Goal: Check status

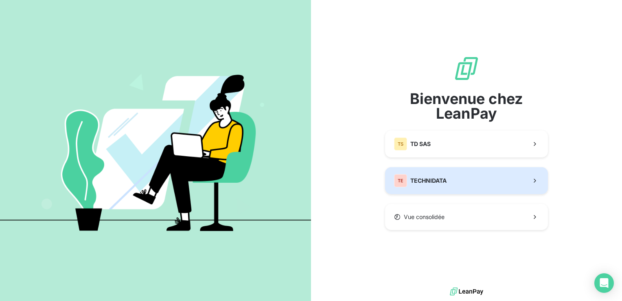
click at [418, 177] on span "TECHNIDATA" at bounding box center [429, 180] width 36 height 8
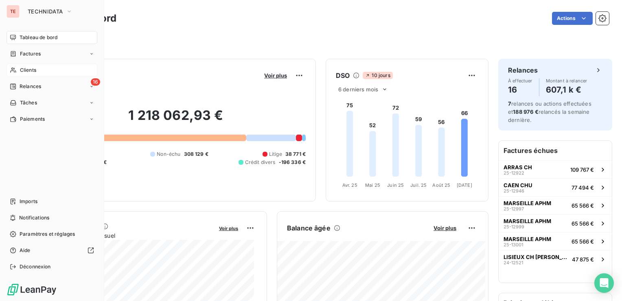
click at [30, 72] on span "Clients" at bounding box center [28, 69] width 16 height 7
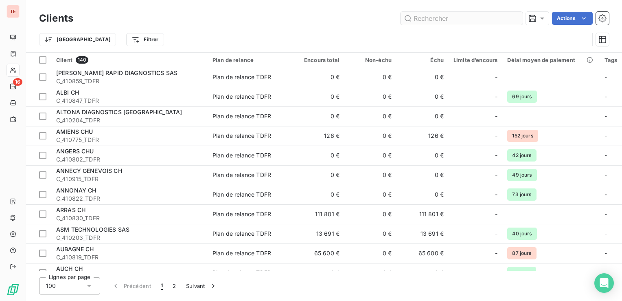
click at [435, 18] on input "text" at bounding box center [462, 18] width 122 height 13
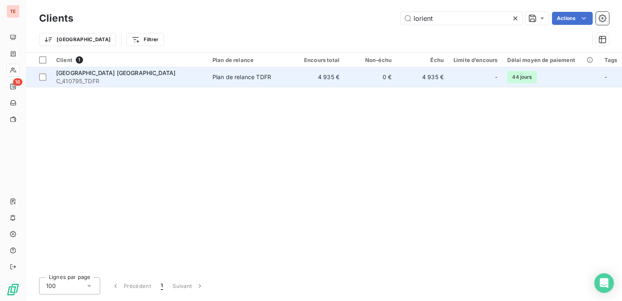
type input "lorient"
click at [207, 68] on td "[GEOGRAPHIC_DATA] CH BRETAGNE SUD C_410795_TDFR" at bounding box center [129, 77] width 156 height 20
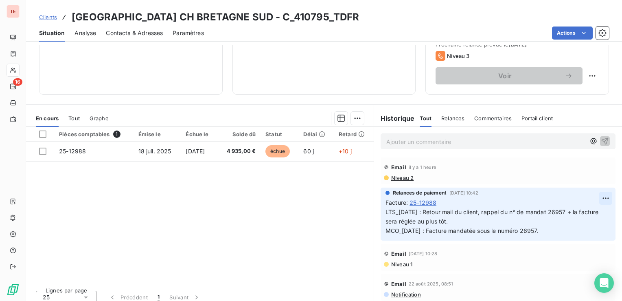
click at [594, 201] on html "TE 16 Clients LORIENT CH BRETAGNE SUD - C_410795_TDFR Situation Analyse Contact…" at bounding box center [311, 150] width 622 height 301
click at [560, 213] on div "Editer" at bounding box center [574, 215] width 46 height 13
click at [386, 209] on span "LTS_[DATE] : Retour mail du client, rappel du n° de mandat 26957 + la facture s…" at bounding box center [493, 221] width 215 height 26
click at [446, 217] on span "MCO_[DATE] : Retour client : LTS_[DATE] : Retour mail du client, rappel du n° d…" at bounding box center [491, 221] width 211 height 26
click at [463, 212] on span "MCO_[DATE] : Retour client : LTS_[DATE] : Retour mail du client, rappel du n° d…" at bounding box center [491, 221] width 211 height 26
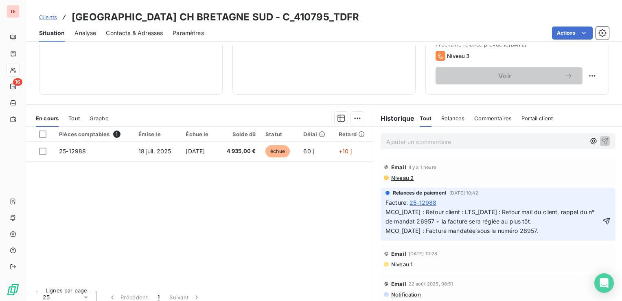
click at [464, 211] on span "MCO_[DATE] : Retour client : LTS_[DATE] : Retour mail du client, rappel du n° d…" at bounding box center [491, 221] width 211 height 26
click at [465, 211] on span "MCO_[DATE] : Retour client : LTS_[DATE] : Retour mail du client, rappel du n° d…" at bounding box center [491, 221] width 211 height 26
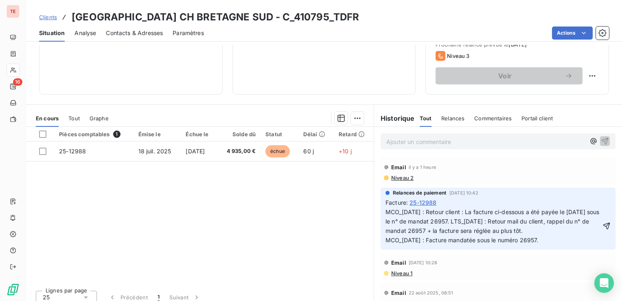
click at [508, 212] on span "MCO_[DATE] : Retour client : La facture ci-dessous a été payée le [DATE] sous l…" at bounding box center [494, 225] width 216 height 35
click at [446, 221] on span "MCO_[DATE] : Retour client : La facture a été payée le [DATE] sous le n° de man…" at bounding box center [489, 225] width 207 height 35
